Goal: Task Accomplishment & Management: Manage account settings

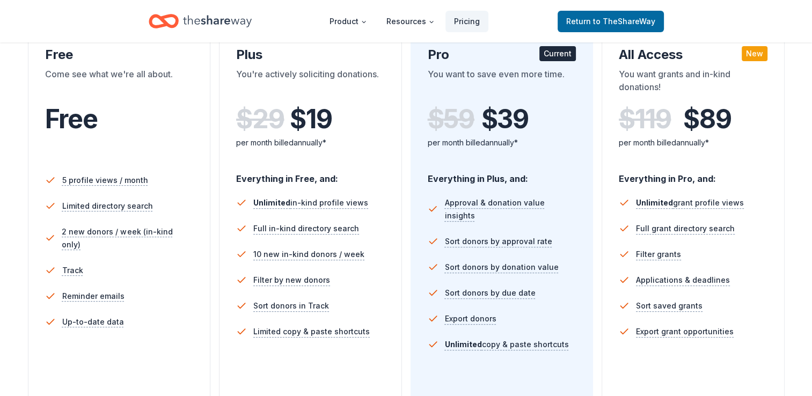
scroll to position [183, 0]
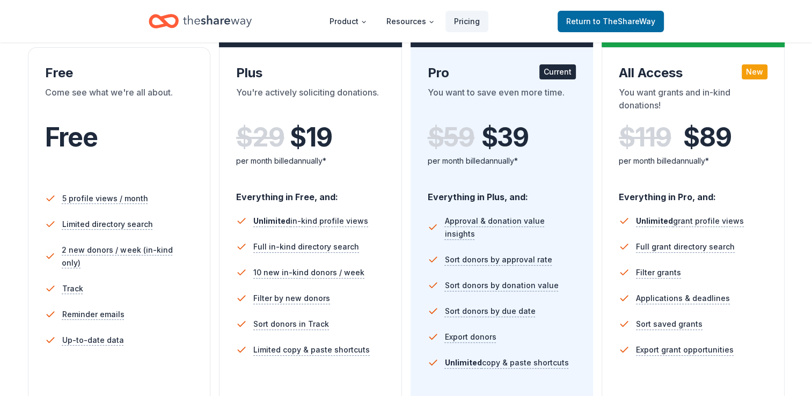
click at [765, 223] on li "Unlimited grant profile views" at bounding box center [693, 221] width 149 height 26
click at [87, 87] on div "Come see what we're all about." at bounding box center [119, 101] width 149 height 30
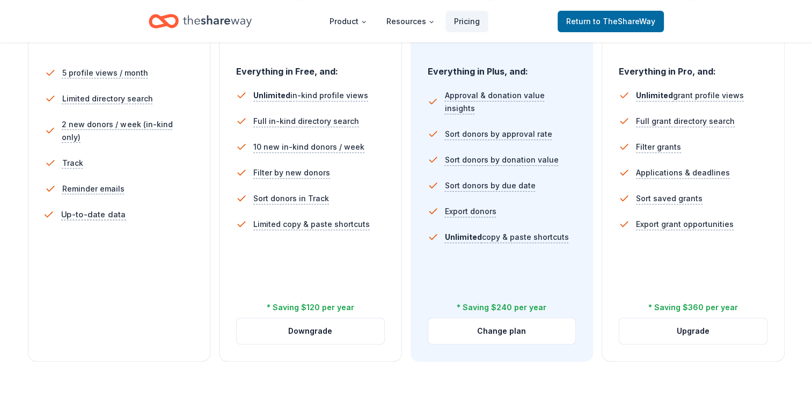
scroll to position [308, 0]
click at [451, 320] on button "Change plan" at bounding box center [502, 332] width 148 height 26
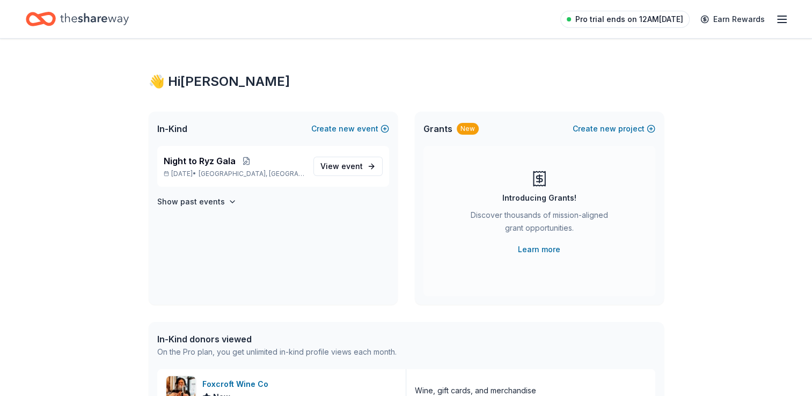
click at [641, 16] on span "Pro trial ends on 12AM[DATE]" at bounding box center [629, 19] width 108 height 13
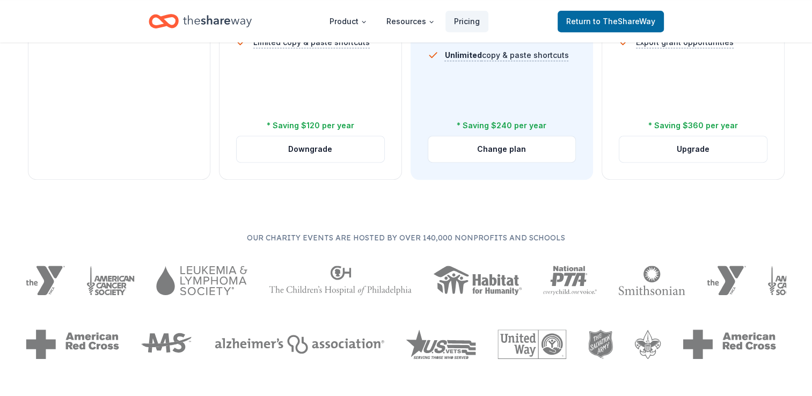
scroll to position [490, 0]
click at [500, 151] on button "Change plan" at bounding box center [502, 150] width 148 height 26
